Goal: Task Accomplishment & Management: Complete application form

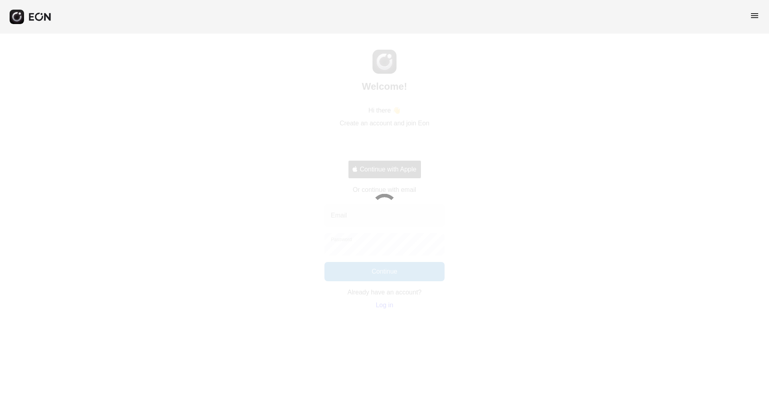
select select "**"
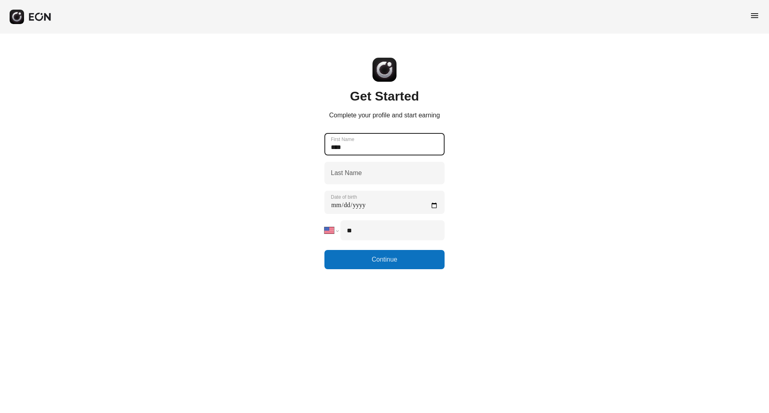
click at [385, 154] on Name "****" at bounding box center [385, 144] width 120 height 22
type Name "****"
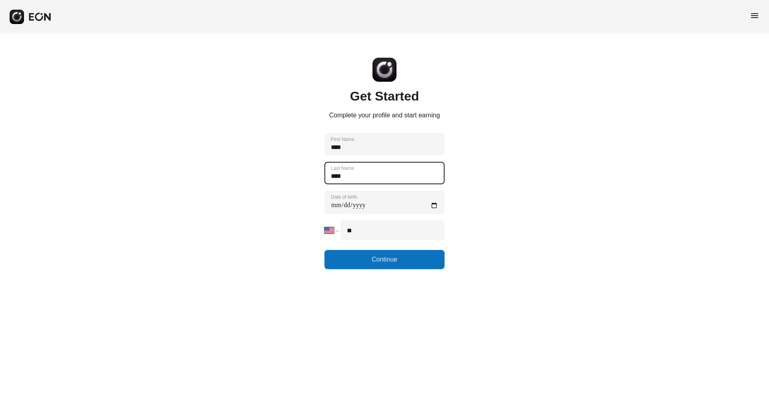
type Name "****"
click at [368, 206] on birth "Date of birth" at bounding box center [385, 202] width 120 height 23
click at [335, 207] on birth "Date of birth" at bounding box center [385, 202] width 120 height 23
type birth "**********"
click at [371, 233] on input "**" at bounding box center [393, 230] width 104 height 20
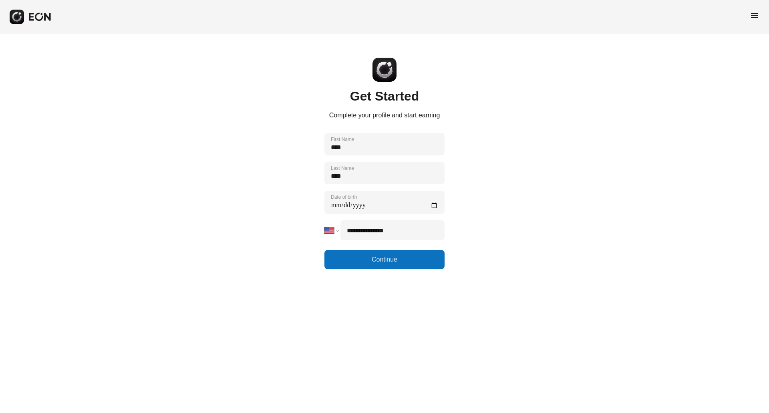
type input "**********"
click at [374, 260] on button "Continue" at bounding box center [385, 259] width 120 height 19
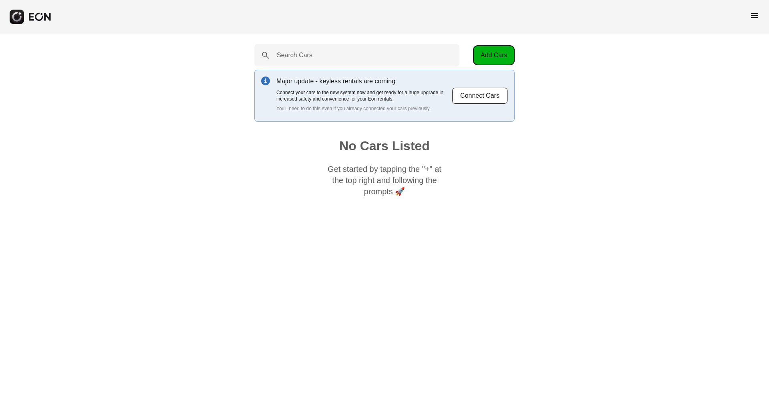
click at [493, 52] on button "Add Cars" at bounding box center [494, 55] width 42 height 20
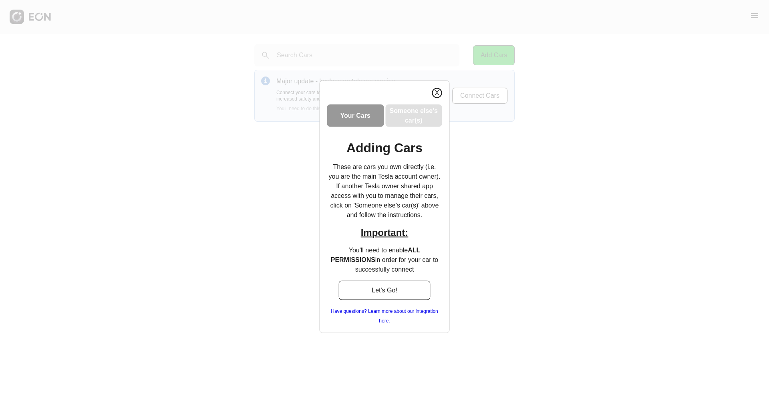
click at [436, 90] on button "X" at bounding box center [437, 93] width 10 height 10
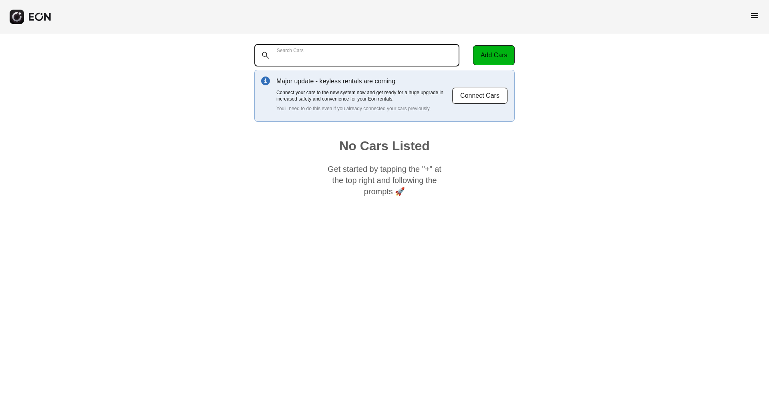
click at [367, 53] on Cars "Search Cars" at bounding box center [356, 55] width 205 height 22
type Cars "**********"
click at [484, 60] on button "Add Cars" at bounding box center [494, 55] width 42 height 20
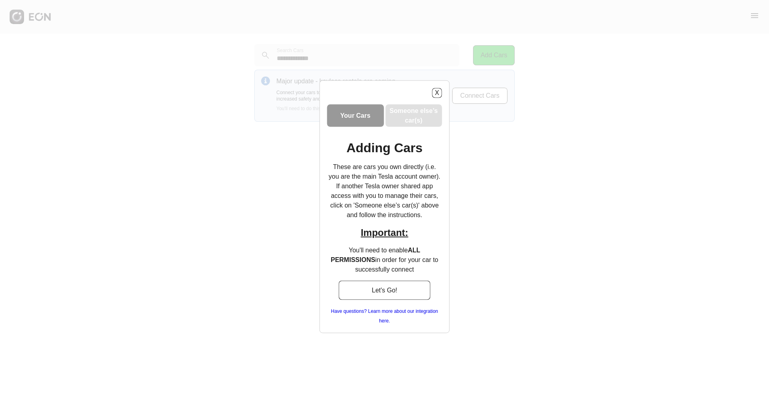
click at [368, 119] on h3 "Your Cars" at bounding box center [356, 116] width 30 height 10
click at [381, 291] on button "Let's Go!" at bounding box center [385, 289] width 92 height 19
click at [383, 287] on button "Let's Go!" at bounding box center [385, 289] width 92 height 19
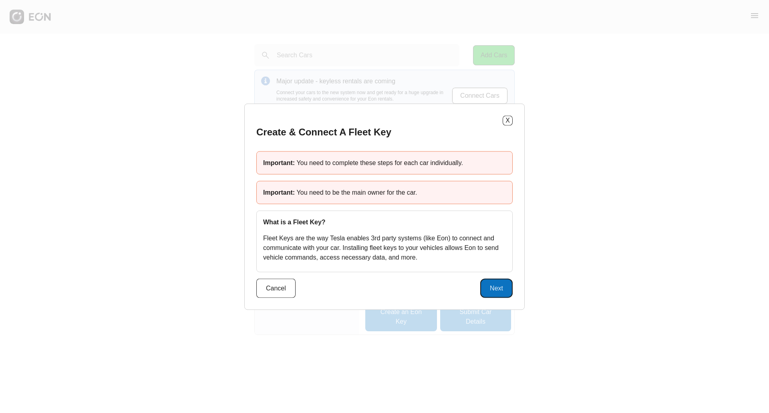
click at [489, 281] on button "Next" at bounding box center [496, 287] width 32 height 19
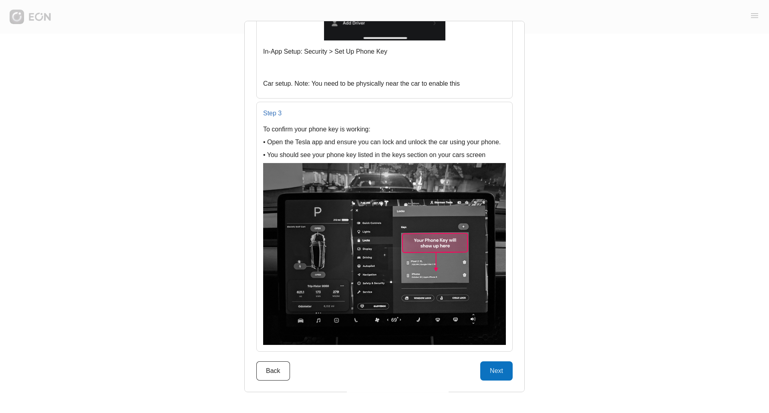
scroll to position [893, 0]
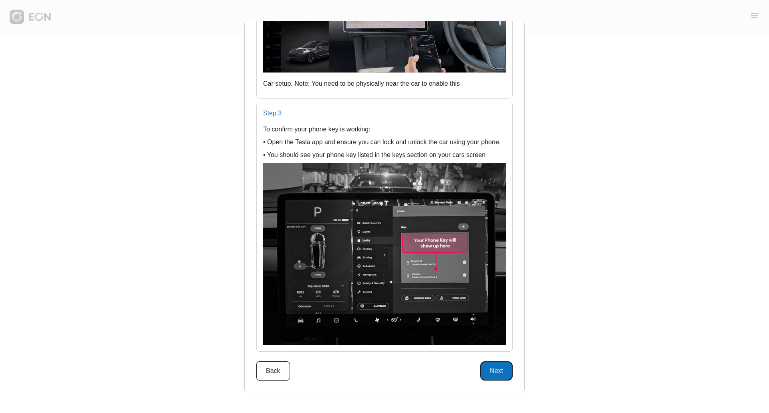
click at [492, 371] on button "Next" at bounding box center [496, 370] width 32 height 19
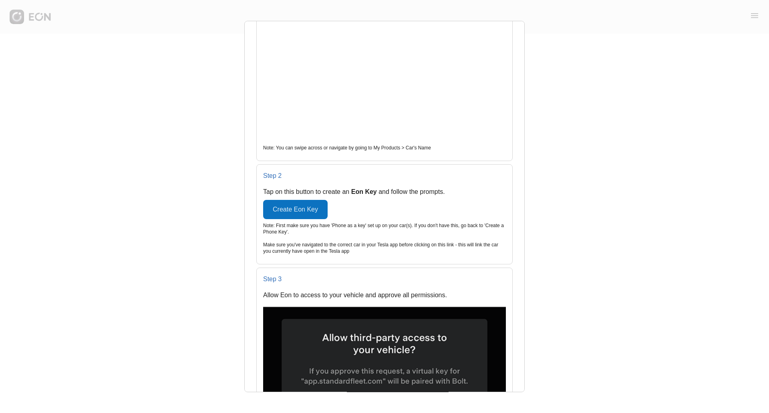
scroll to position [351, 0]
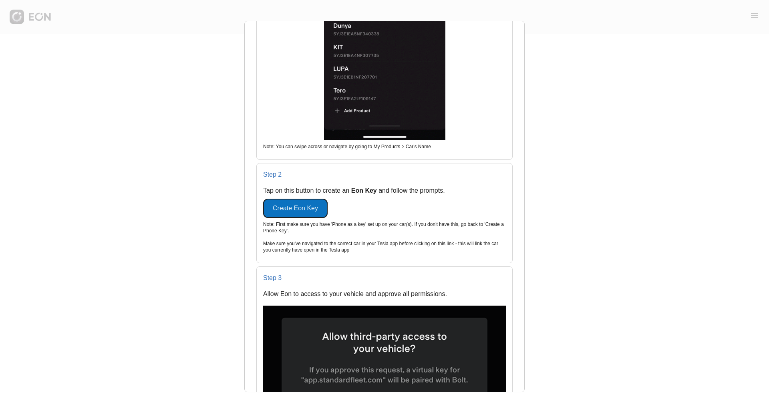
click at [313, 208] on button "Create Eon Key" at bounding box center [295, 208] width 65 height 19
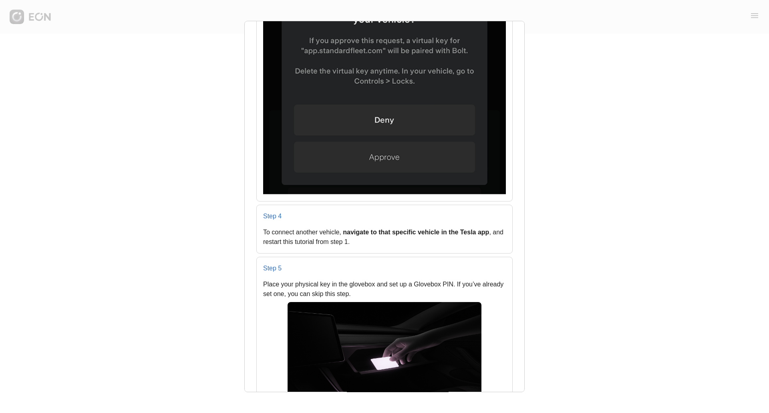
scroll to position [780, 0]
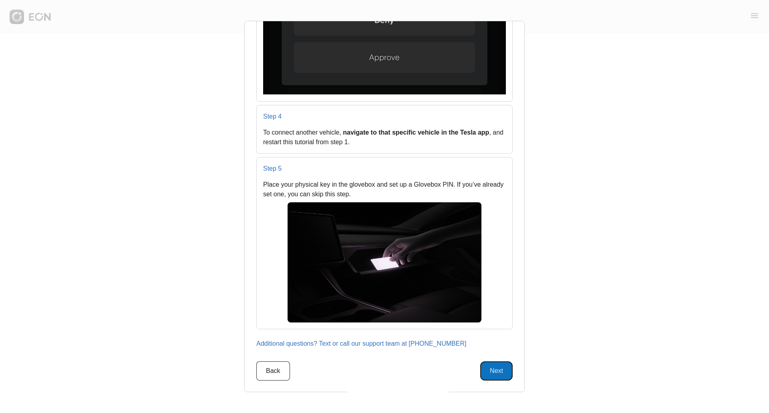
click at [500, 375] on button "Next" at bounding box center [496, 370] width 32 height 19
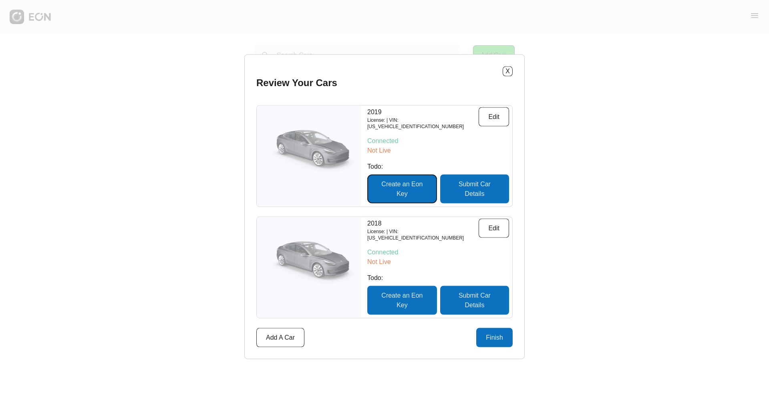
click at [411, 189] on button "Create an Eon Key" at bounding box center [402, 188] width 70 height 29
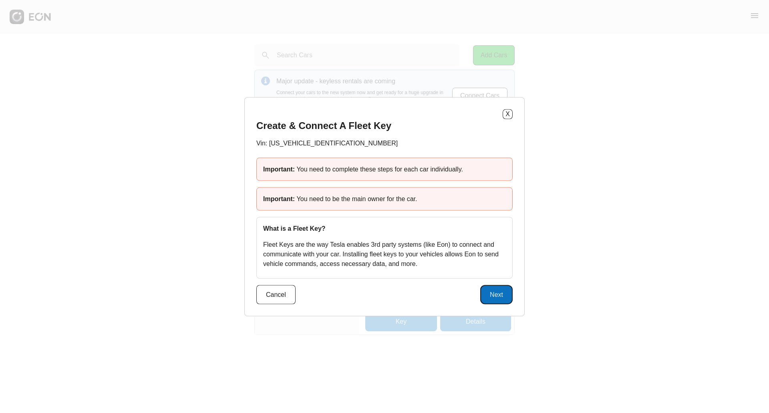
click at [492, 300] on button "Next" at bounding box center [496, 294] width 32 height 19
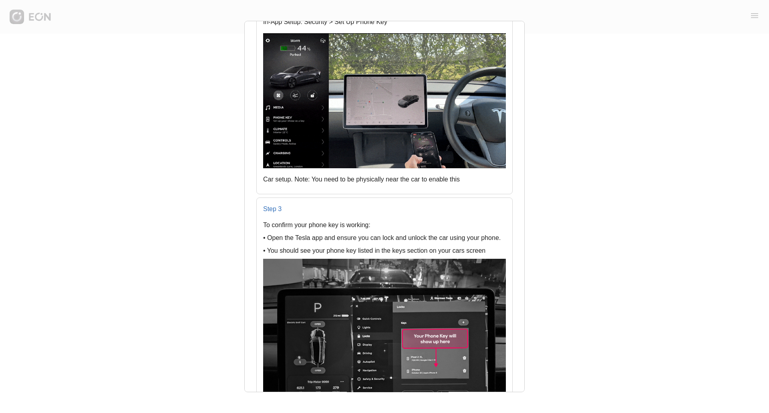
scroll to position [906, 0]
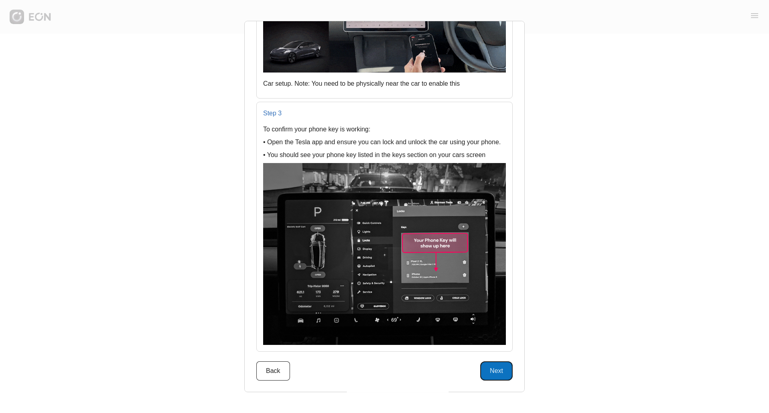
click at [486, 367] on button "Next" at bounding box center [496, 370] width 32 height 19
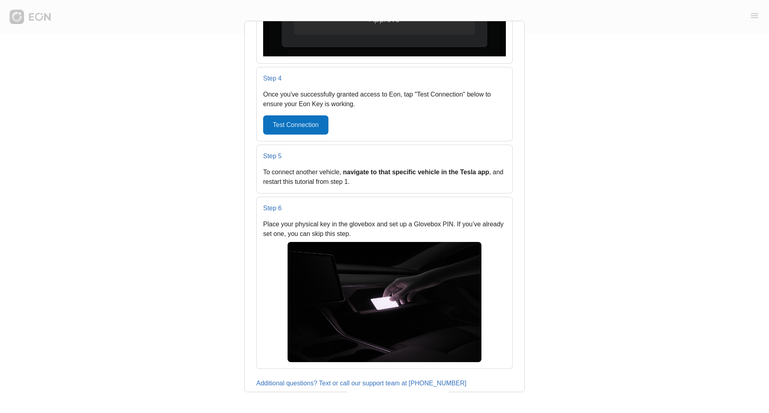
scroll to position [831, 0]
click at [322, 130] on button "Test Connection" at bounding box center [295, 124] width 65 height 19
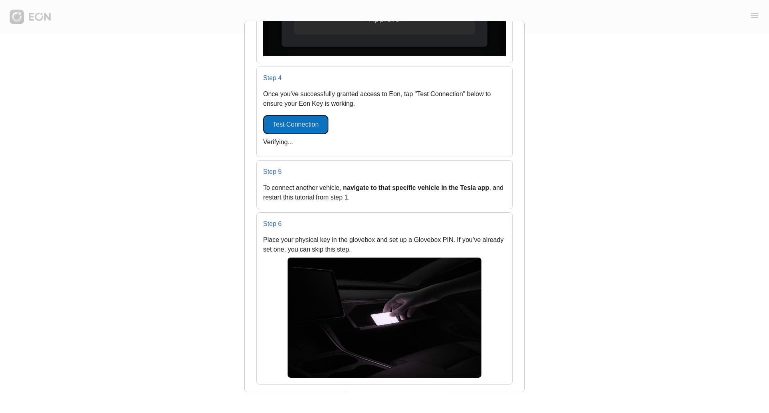
scroll to position [886, 0]
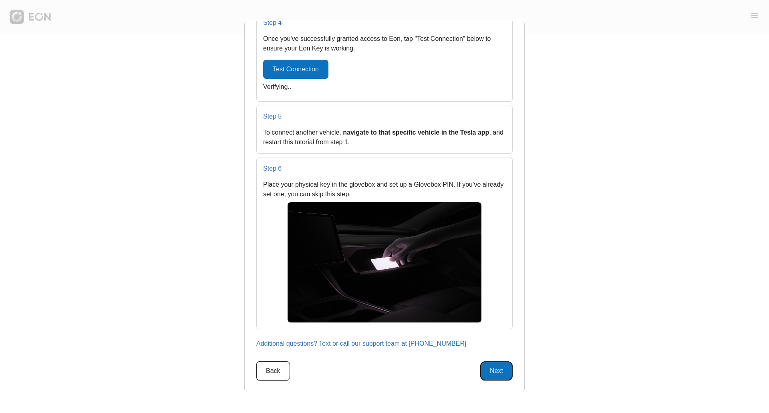
click at [482, 373] on button "Next" at bounding box center [496, 370] width 32 height 19
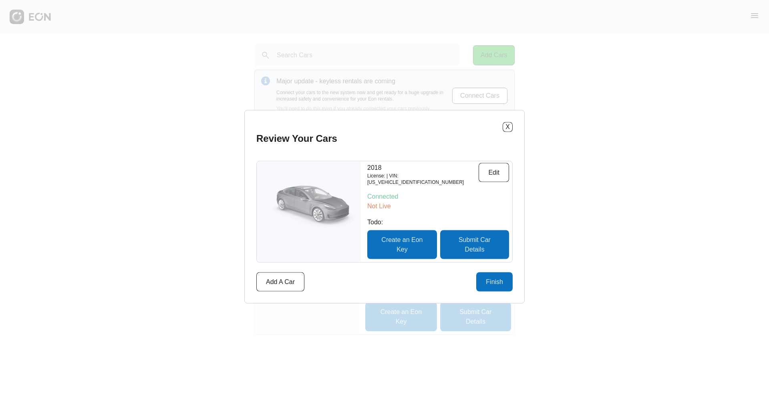
scroll to position [0, 0]
click at [488, 248] on button "Submit Car Details" at bounding box center [474, 244] width 69 height 29
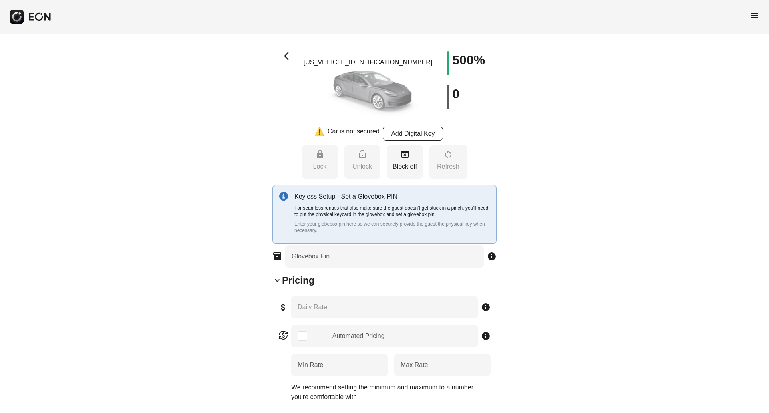
type Rate "***"
type Book "*"
type \(miles\) "***"
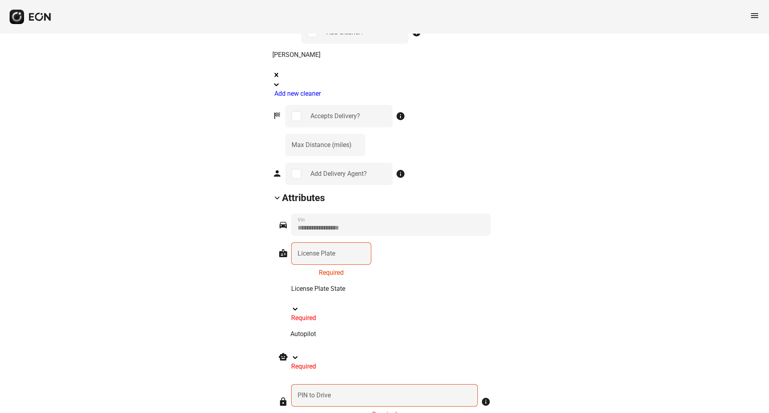
scroll to position [891, 0]
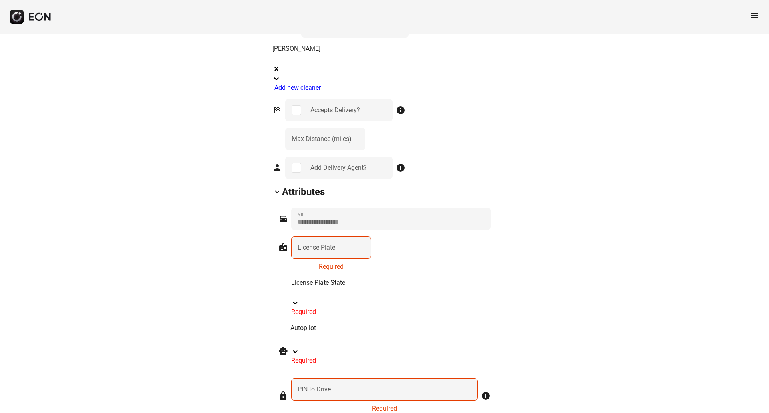
click at [307, 243] on label "License Plate" at bounding box center [317, 248] width 38 height 10
click at [307, 236] on Plate "License Plate" at bounding box center [331, 247] width 80 height 22
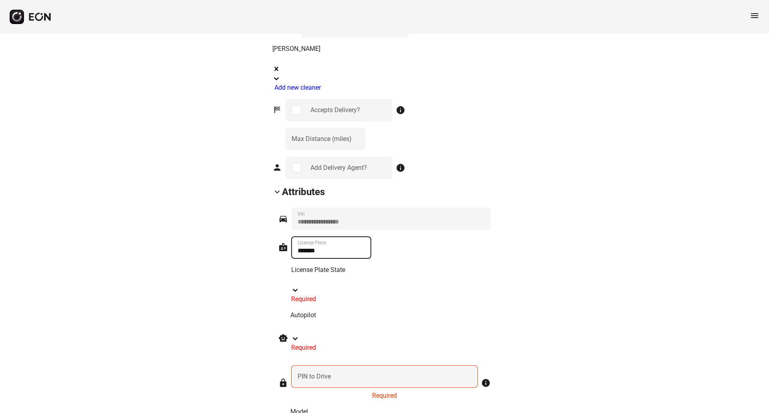
type Plate "*******"
click at [434, 236] on div "badge ******* License Plate License Plate State Required" at bounding box center [384, 270] width 212 height 68
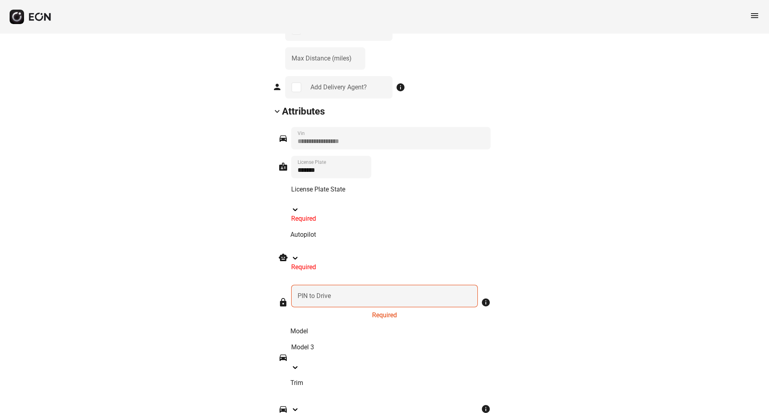
scroll to position [973, 0]
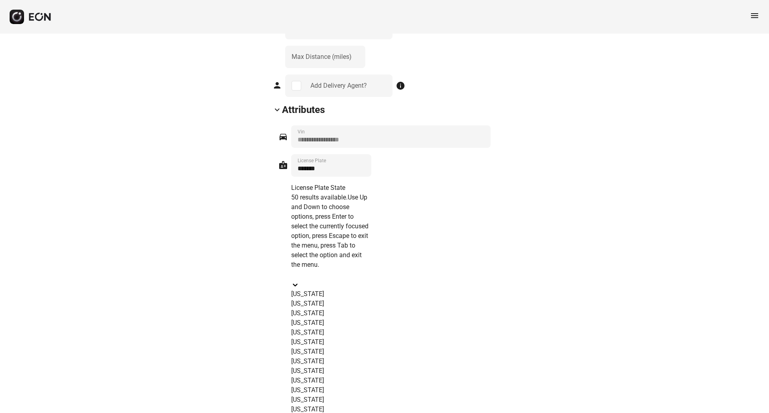
click at [347, 270] on div at bounding box center [331, 275] width 80 height 10
type input "**"
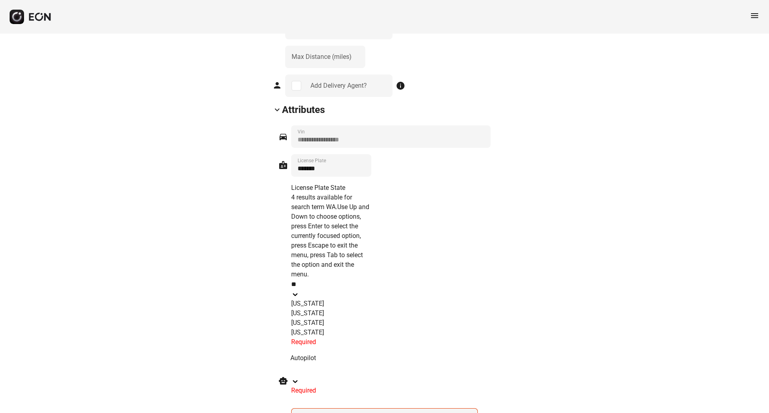
click at [337, 328] on div "[US_STATE]" at bounding box center [331, 333] width 80 height 10
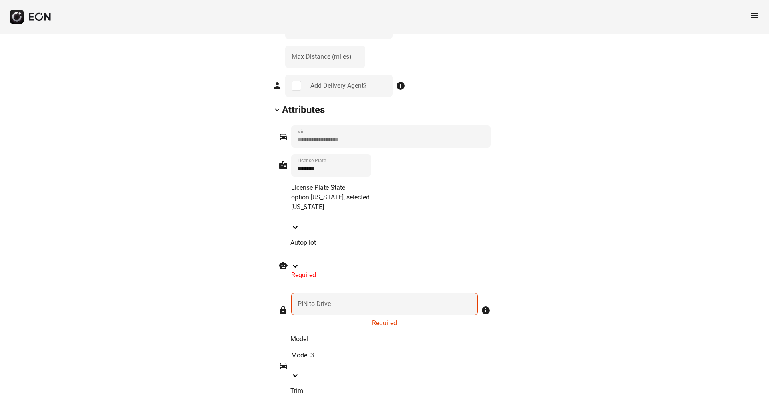
click at [335, 251] on div at bounding box center [391, 256] width 200 height 10
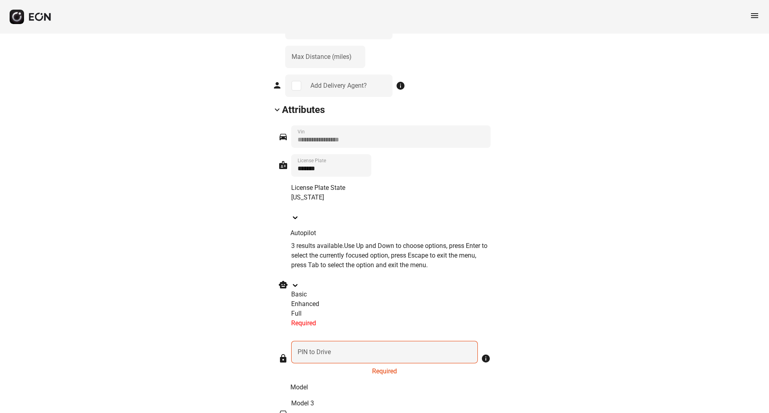
click at [335, 290] on div "Basic" at bounding box center [391, 295] width 200 height 10
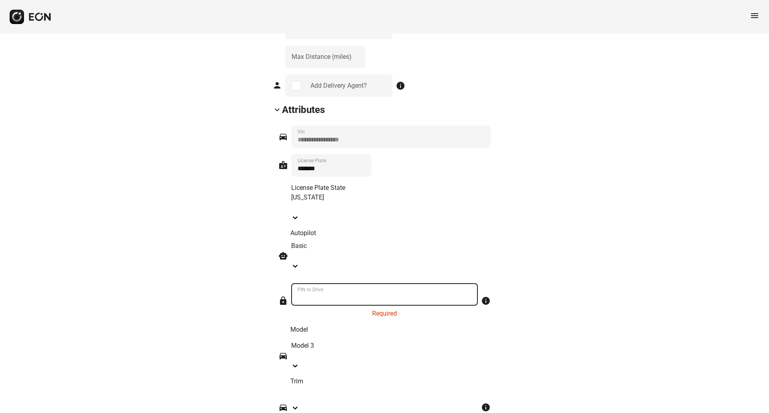
click at [334, 283] on Drive "PIN to Drive" at bounding box center [384, 294] width 187 height 22
type Drive "*"
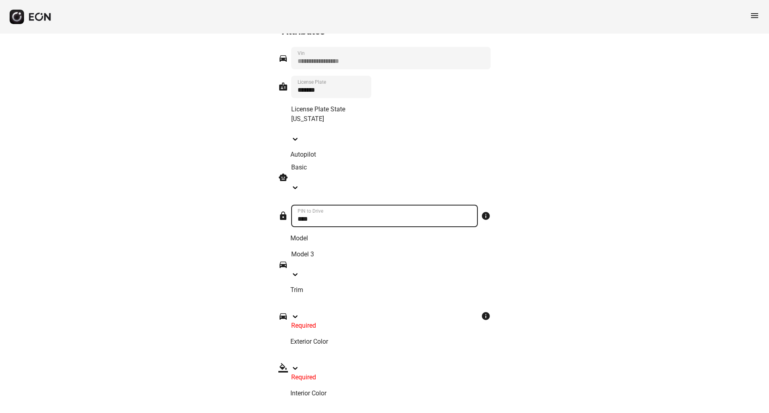
scroll to position [1052, 0]
type Drive "****"
click at [335, 301] on div at bounding box center [384, 306] width 187 height 10
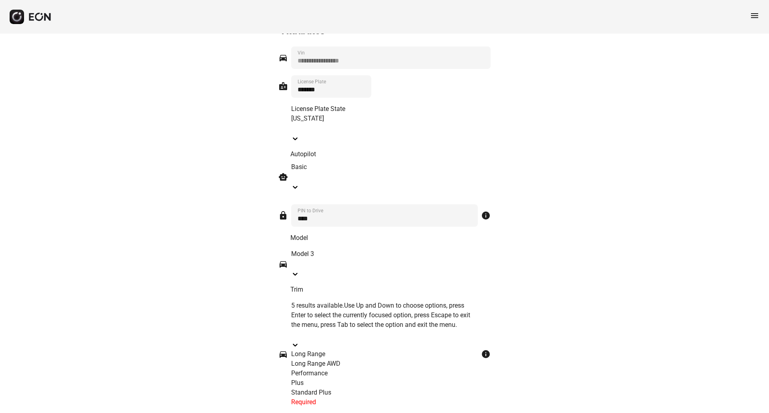
click at [358, 388] on div "Standard Plus" at bounding box center [384, 393] width 187 height 10
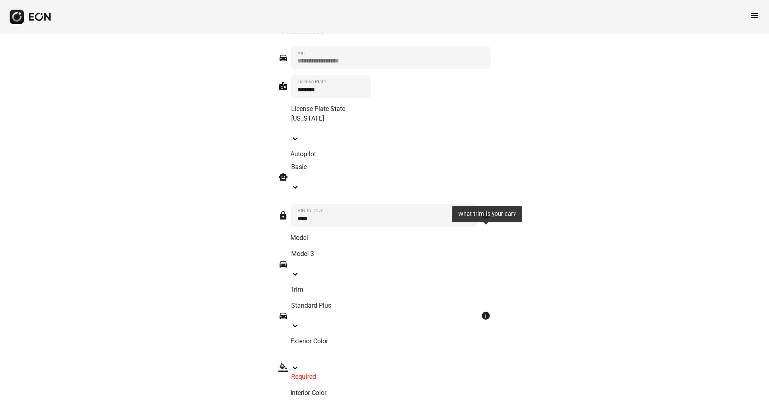
click at [488, 311] on span "info" at bounding box center [486, 316] width 10 height 10
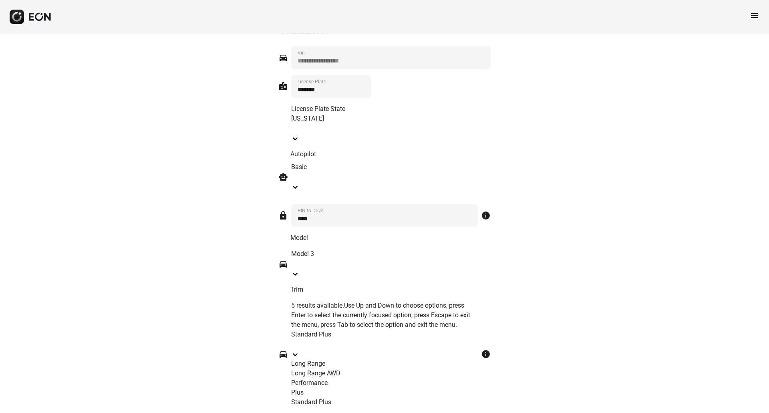
click at [437, 339] on div at bounding box center [384, 344] width 187 height 10
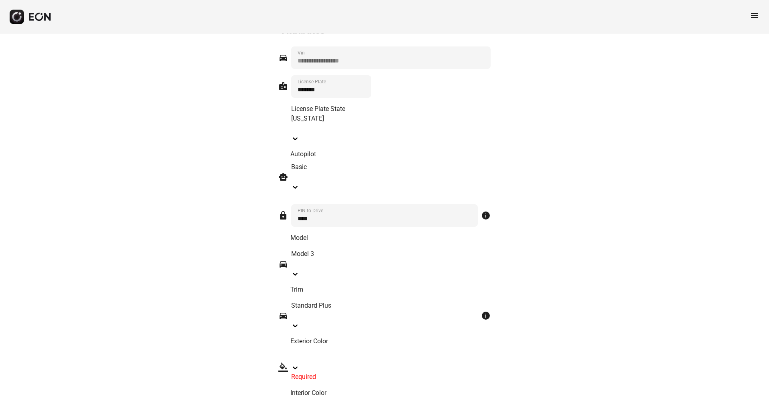
click at [407, 353] on div at bounding box center [391, 358] width 200 height 10
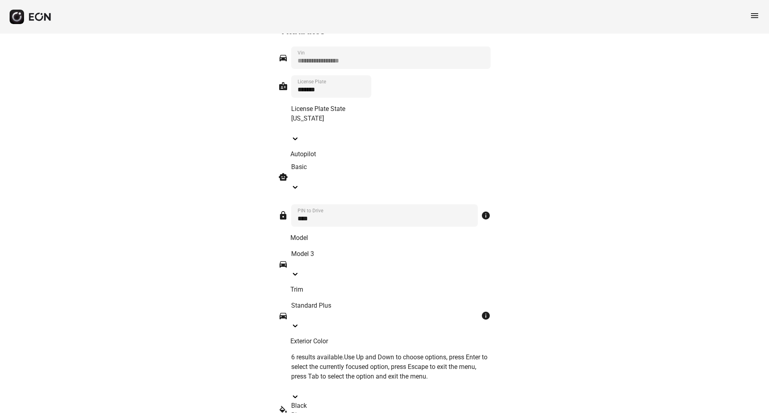
click at [399, 401] on div "Black" at bounding box center [391, 406] width 200 height 10
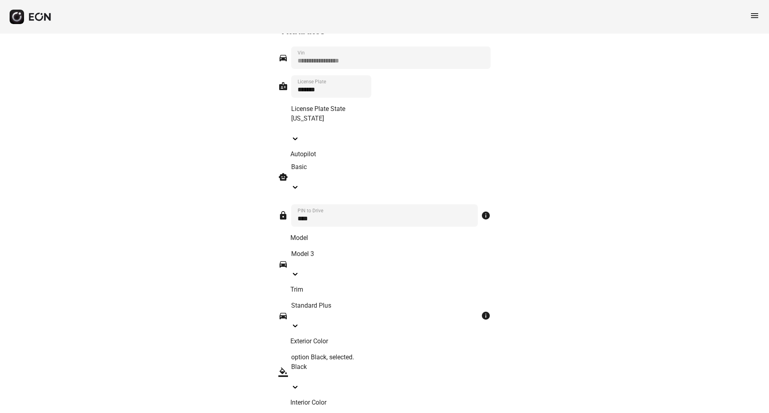
click at [389, 413] on div at bounding box center [391, 419] width 200 height 10
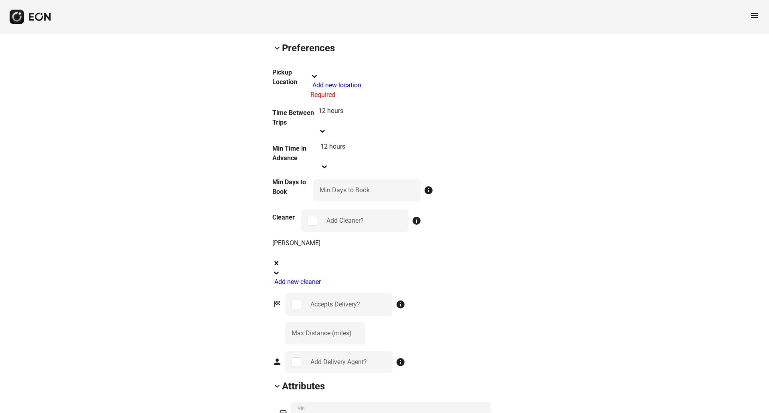
scroll to position [696, 0]
select select "**"
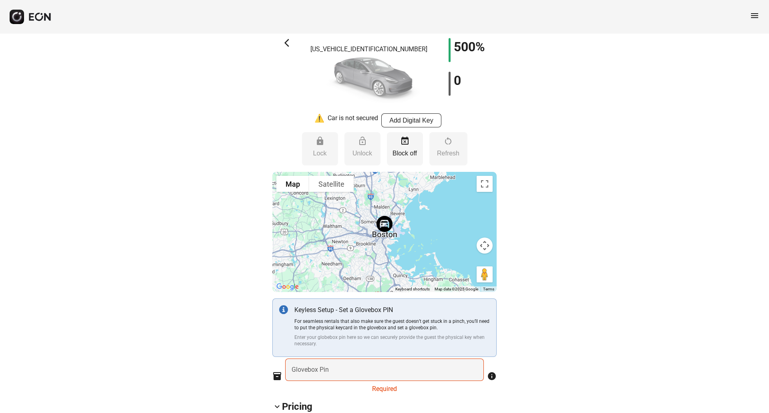
scroll to position [13, 0]
drag, startPoint x: 384, startPoint y: 224, endPoint x: 432, endPoint y: 230, distance: 48.4
click at [396, 230] on img at bounding box center [385, 223] width 22 height 22
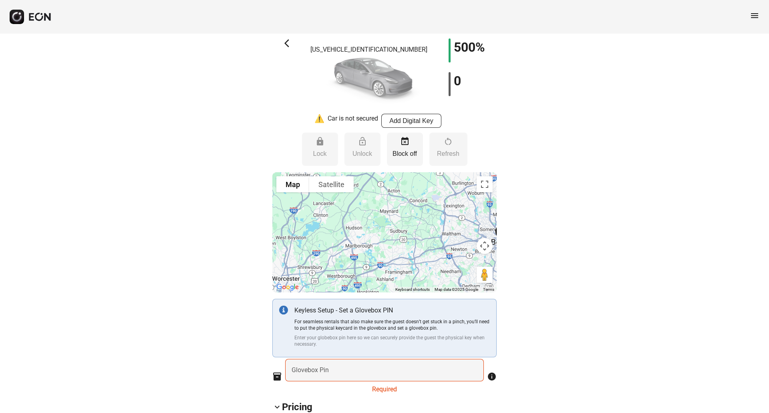
click at [366, 240] on div at bounding box center [384, 232] width 224 height 120
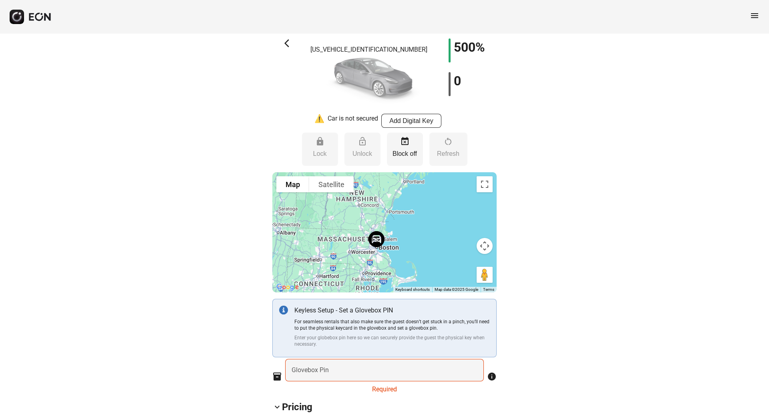
drag, startPoint x: 383, startPoint y: 232, endPoint x: 375, endPoint y: 241, distance: 13.0
click at [375, 241] on img at bounding box center [376, 239] width 22 height 22
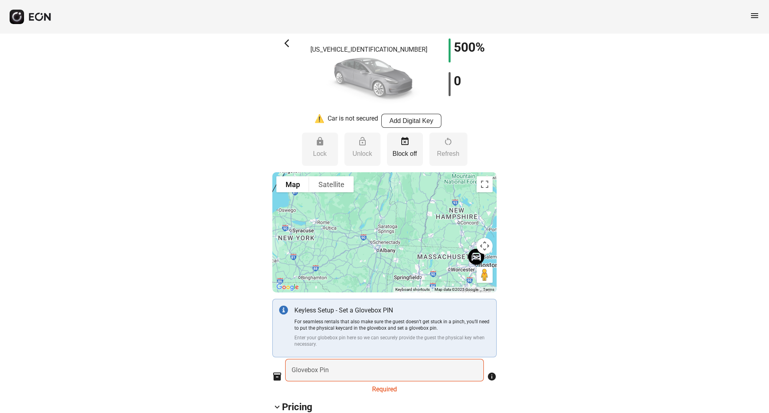
drag, startPoint x: 401, startPoint y: 233, endPoint x: 480, endPoint y: 252, distance: 80.7
click at [480, 252] on div "Use ctrl + scroll to zoom the map Map Terrain Satellite Labels Keyboard shortcu…" at bounding box center [384, 232] width 224 height 120
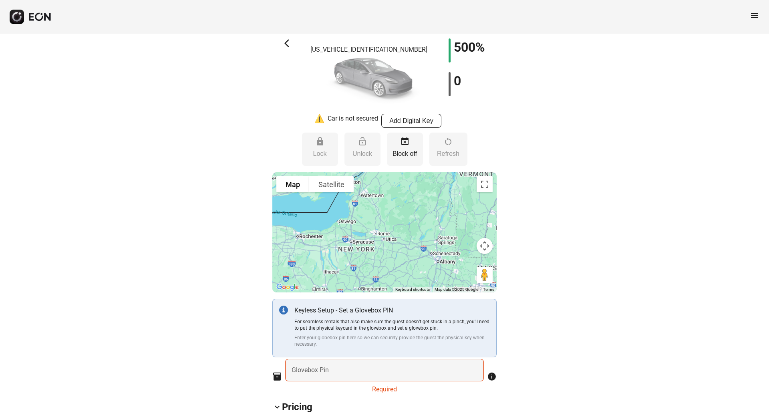
drag, startPoint x: 392, startPoint y: 223, endPoint x: 472, endPoint y: 244, distance: 81.9
click at [472, 244] on div at bounding box center [384, 232] width 224 height 120
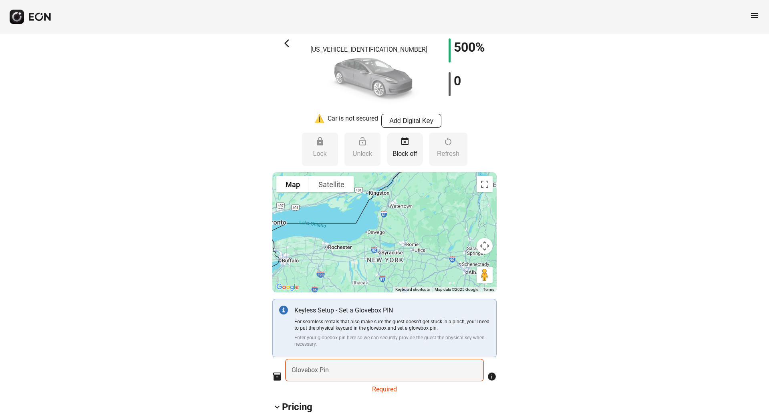
click at [411, 151] on p "Block off" at bounding box center [405, 154] width 28 height 10
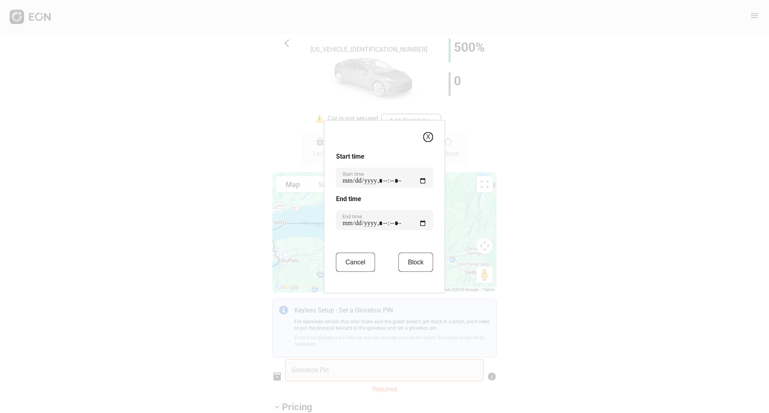
click at [428, 138] on button "X" at bounding box center [428, 137] width 10 height 10
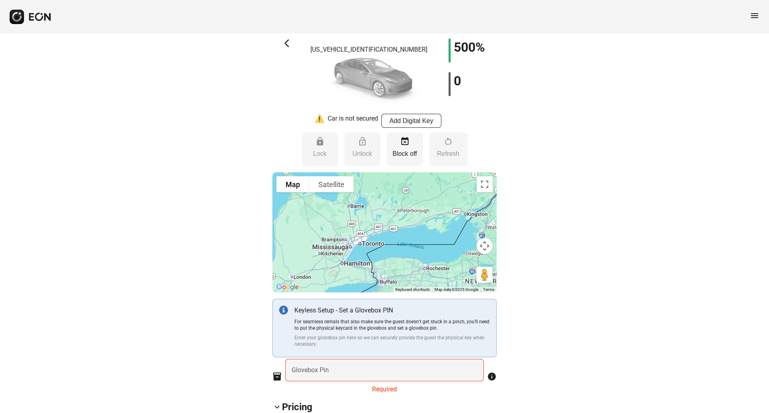
drag, startPoint x: 378, startPoint y: 227, endPoint x: 478, endPoint y: 248, distance: 102.2
click at [478, 248] on div "Use ctrl + scroll to zoom the map Map Terrain Satellite Labels Keyboard shortcu…" at bounding box center [384, 232] width 224 height 120
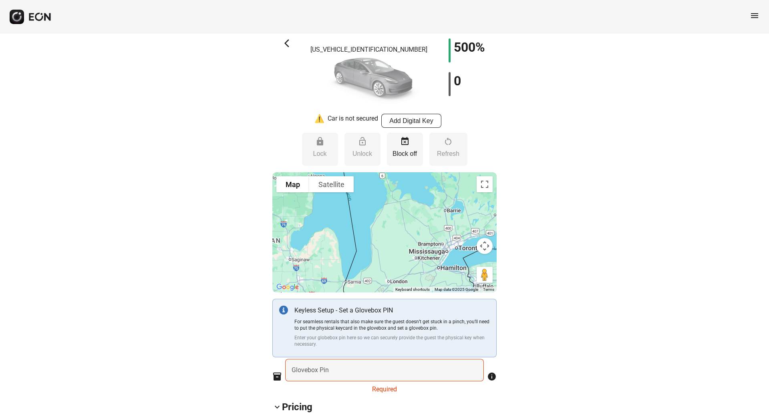
drag, startPoint x: 384, startPoint y: 217, endPoint x: 485, endPoint y: 220, distance: 100.6
click at [485, 220] on div at bounding box center [384, 232] width 224 height 120
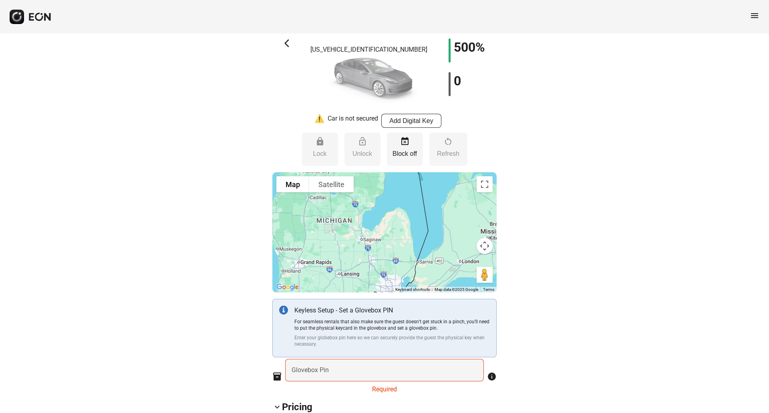
drag, startPoint x: 397, startPoint y: 230, endPoint x: 464, endPoint y: 215, distance: 68.6
click at [464, 215] on div at bounding box center [384, 232] width 224 height 120
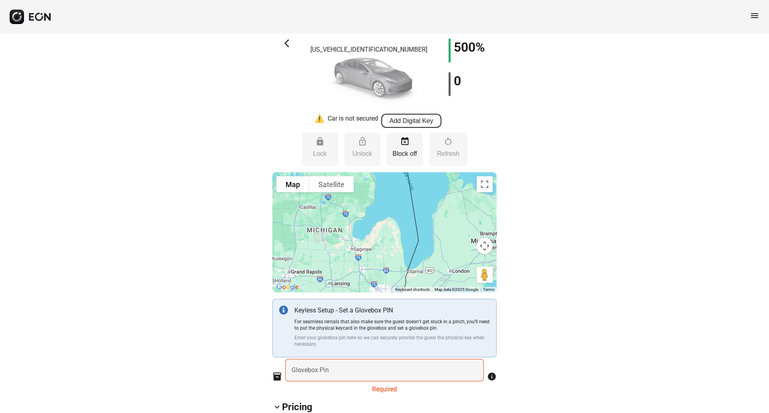
click at [431, 119] on button "Add Digital Key" at bounding box center [411, 121] width 60 height 14
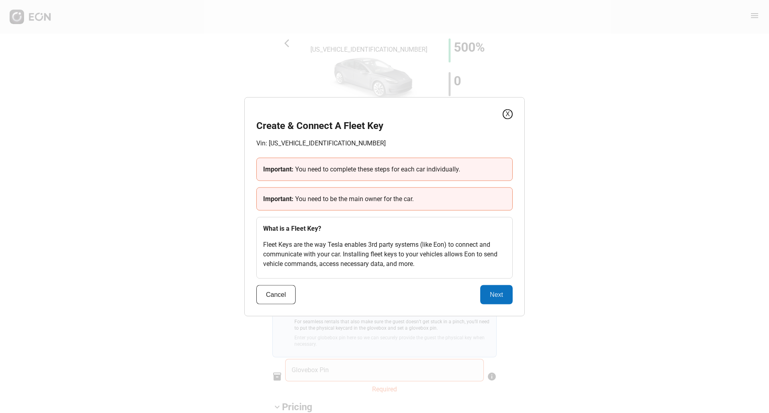
click at [510, 117] on button "X" at bounding box center [508, 114] width 10 height 10
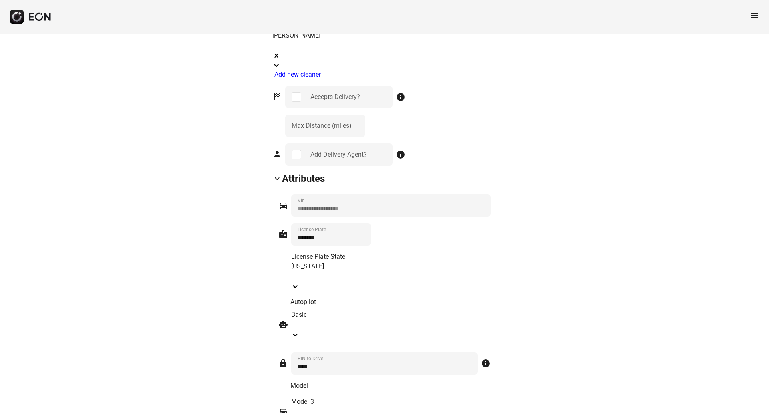
scroll to position [1043, 0]
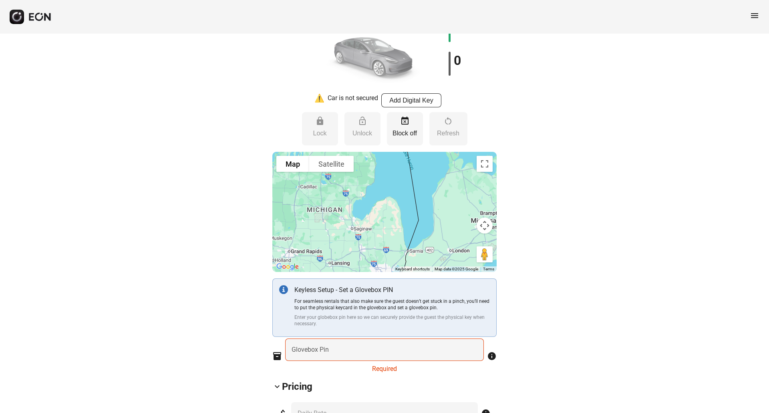
scroll to position [0, 0]
